Goal: Check status: Check status

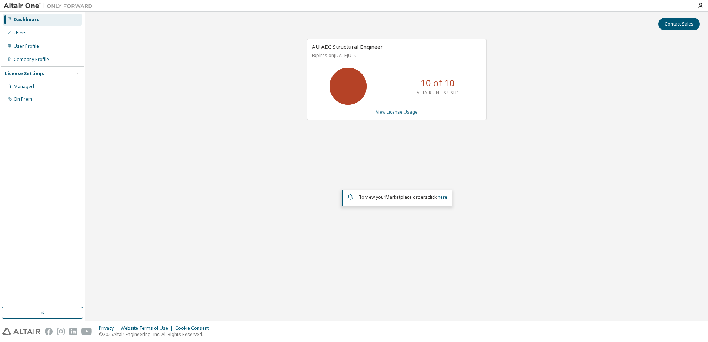
click at [381, 110] on link "View License Usage" at bounding box center [397, 112] width 42 height 6
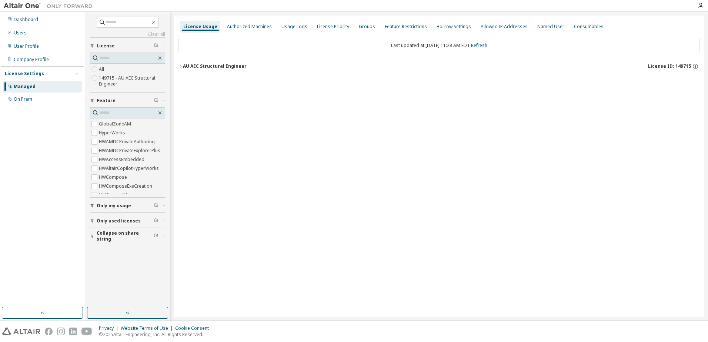
click at [183, 63] on div "AU AEC Structural Engineer" at bounding box center [215, 66] width 64 height 6
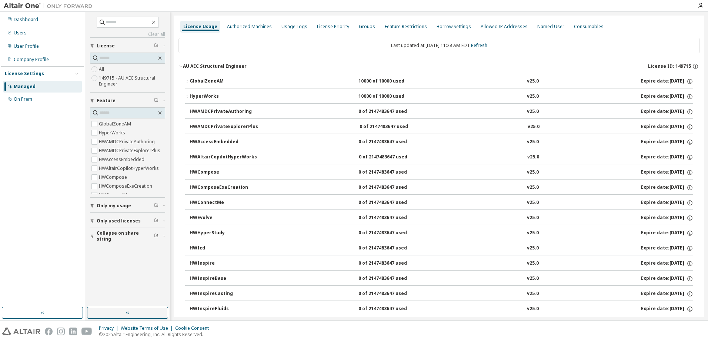
click at [189, 81] on div "GlobalZoneAM" at bounding box center [222, 81] width 67 height 7
